Goal: Book appointment/travel/reservation

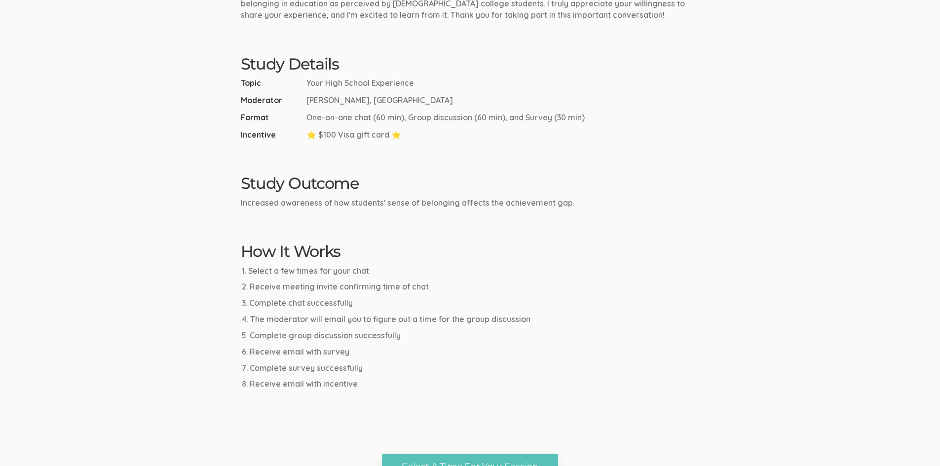
scroll to position [395, 0]
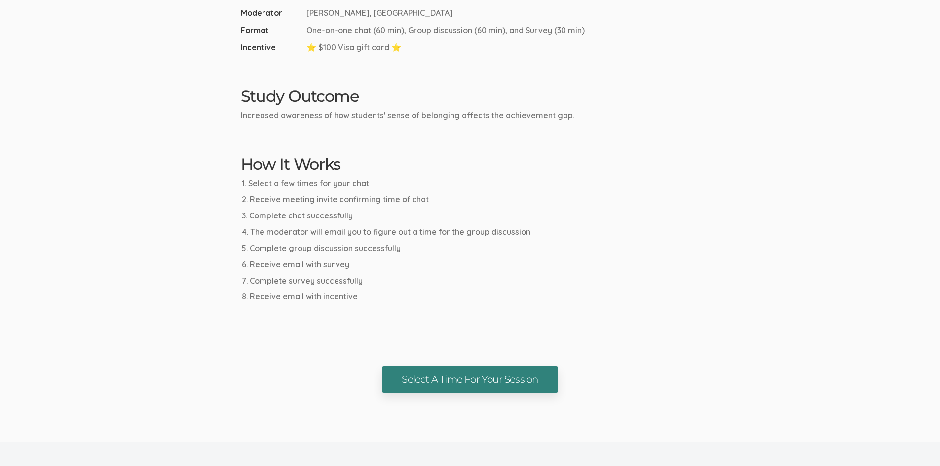
click at [435, 372] on link "Select A Time For Your Session" at bounding box center [470, 380] width 176 height 26
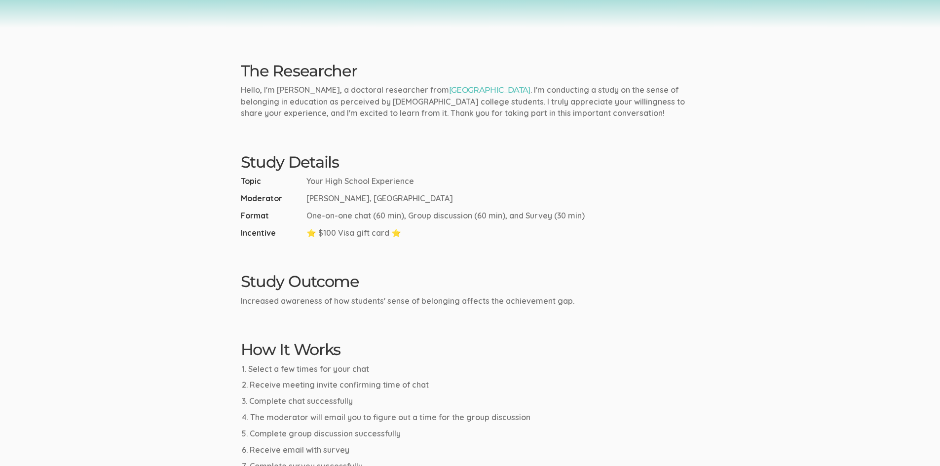
scroll to position [197, 0]
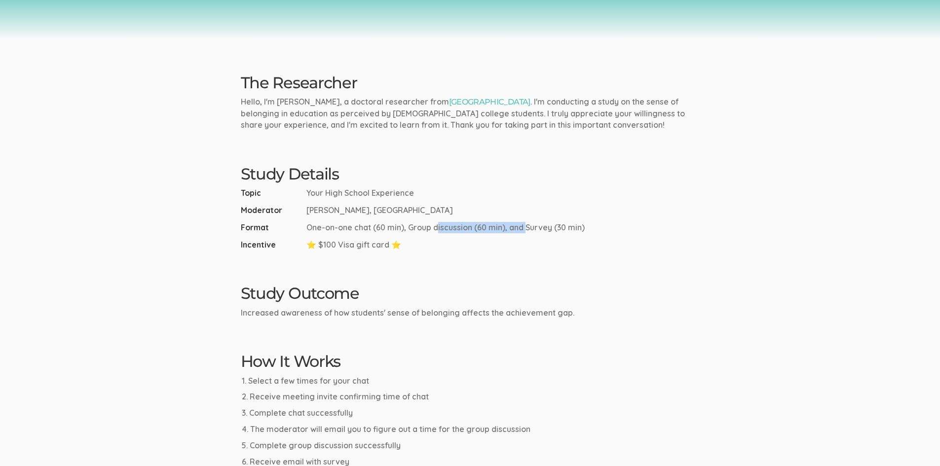
drag, startPoint x: 306, startPoint y: 230, endPoint x: 402, endPoint y: 230, distance: 96.2
click at [402, 230] on span "One-on-one chat (60 min), Group discussion (60 min), and Survey (30 min)" at bounding box center [445, 227] width 278 height 11
click at [393, 228] on span "One-on-one chat (60 min), Group discussion (60 min), and Survey (30 min)" at bounding box center [445, 227] width 278 height 11
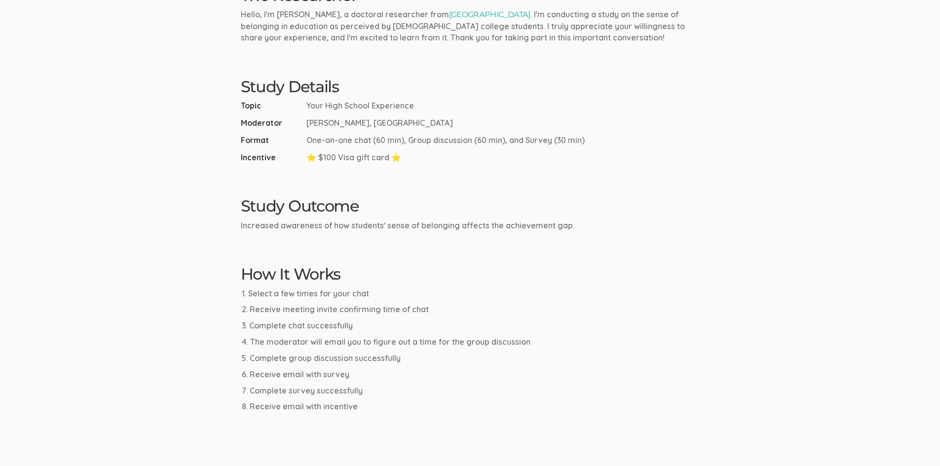
scroll to position [345, 0]
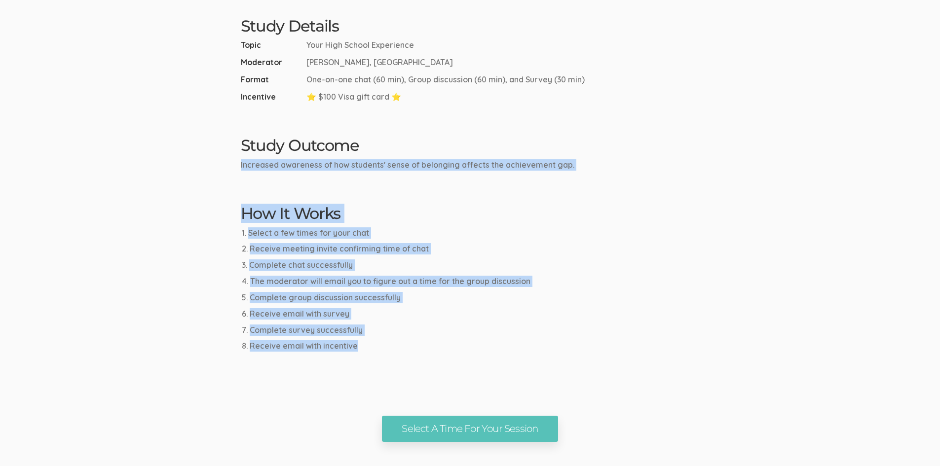
drag, startPoint x: 362, startPoint y: 346, endPoint x: 222, endPoint y: 157, distance: 235.6
click at [222, 157] on ui-view "Research Study Your High School Experience Select A Time For Your Session The R…" at bounding box center [470, 49] width 940 height 788
click at [247, 192] on ui-view "Research Study Your High School Experience Select A Time For Your Session The R…" at bounding box center [470, 49] width 940 height 788
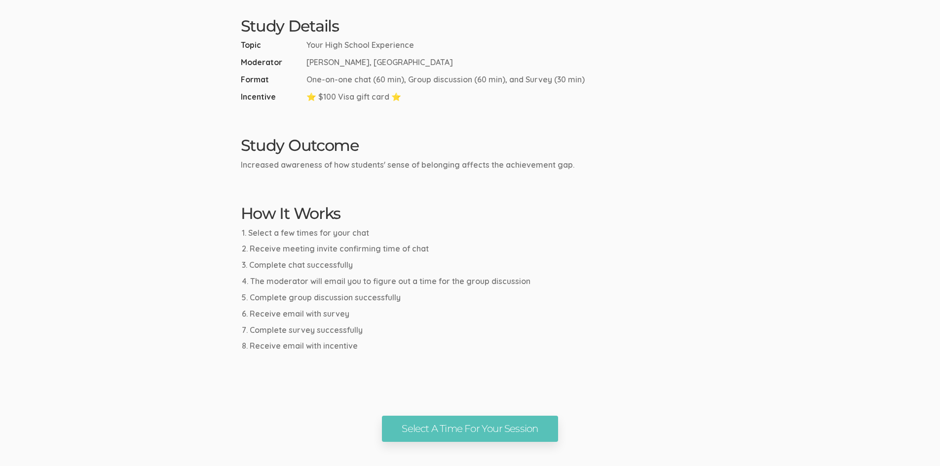
click at [336, 192] on ui-view "Research Study Your High School Experience Select A Time For Your Session The R…" at bounding box center [470, 49] width 940 height 788
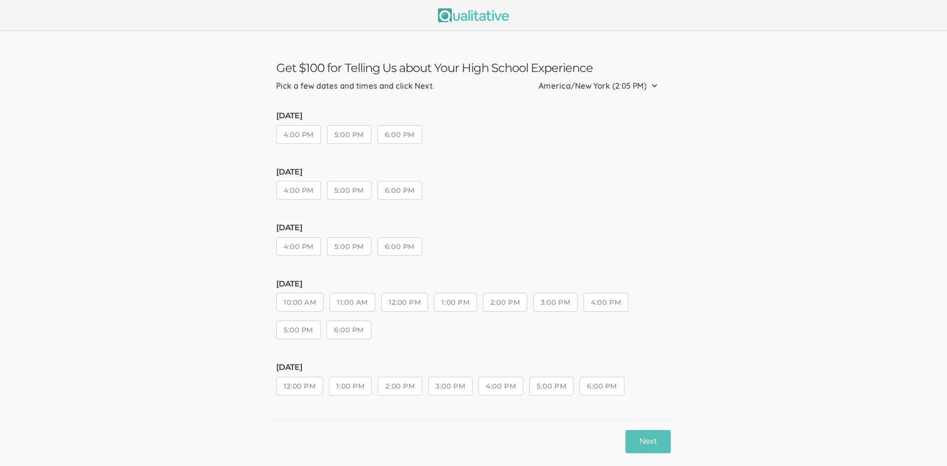
click at [395, 130] on button "6:00 PM" at bounding box center [399, 134] width 45 height 19
click at [400, 133] on button "6:00 PM" at bounding box center [399, 134] width 45 height 19
click at [403, 136] on button "6:00 PM" at bounding box center [399, 134] width 45 height 19
click at [512, 205] on div "[DATE] 4:00 PM 5:00 PM 6:00 PM" at bounding box center [473, 188] width 395 height 41
click at [634, 442] on button "Next" at bounding box center [648, 441] width 45 height 23
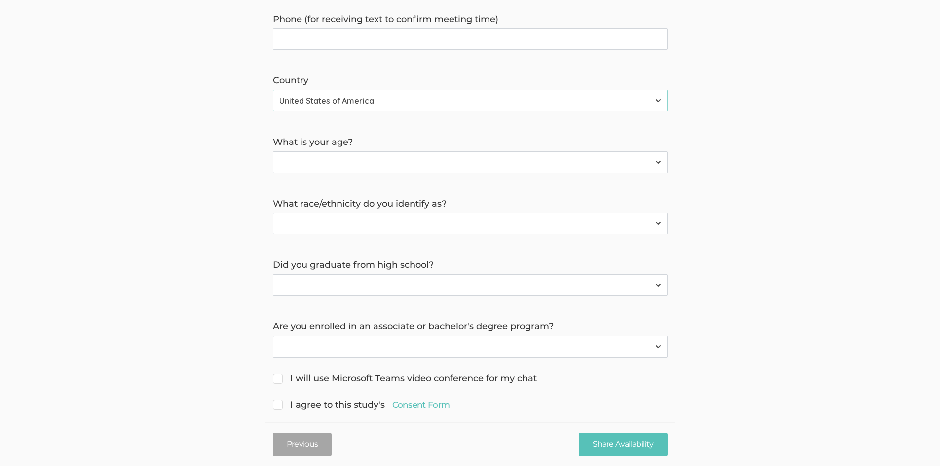
scroll to position [362, 0]
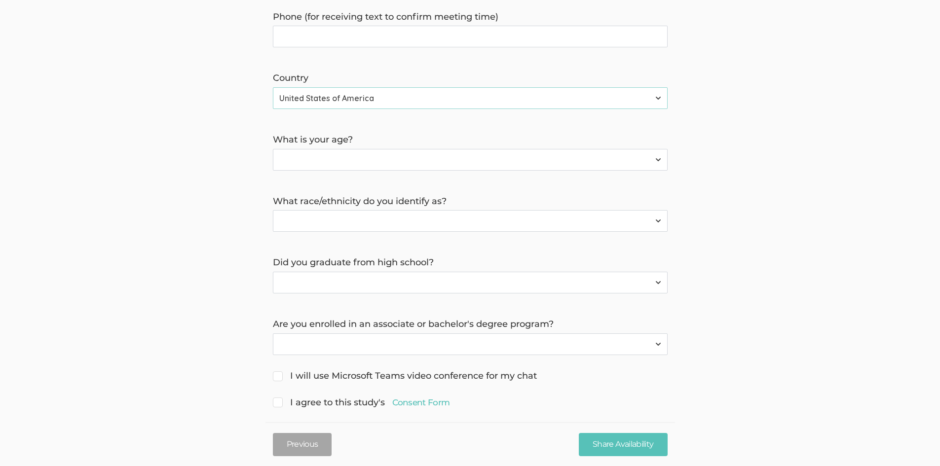
click at [372, 334] on select "Yes No" at bounding box center [470, 345] width 395 height 22
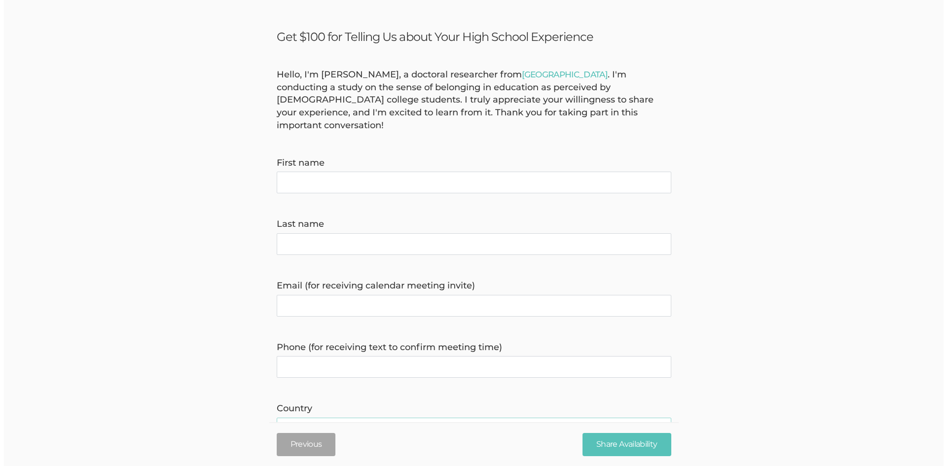
scroll to position [0, 0]
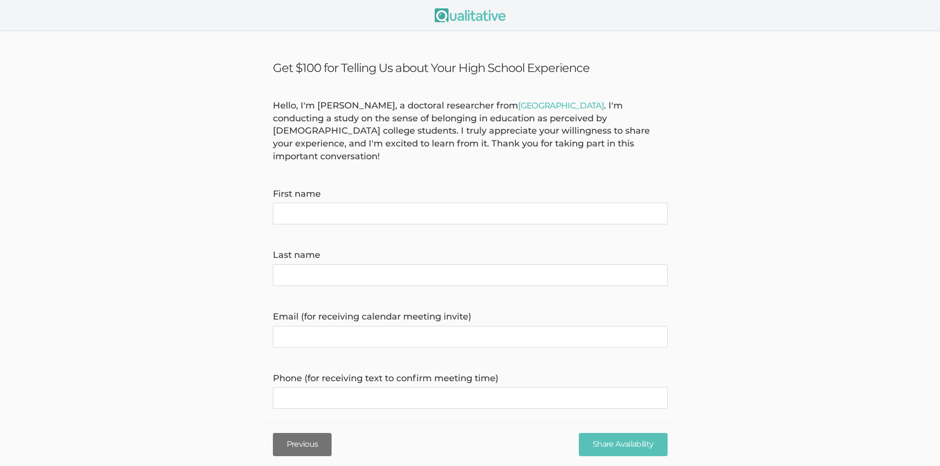
click at [287, 441] on button "Previous" at bounding box center [302, 444] width 59 height 23
